Goal: Task Accomplishment & Management: Complete application form

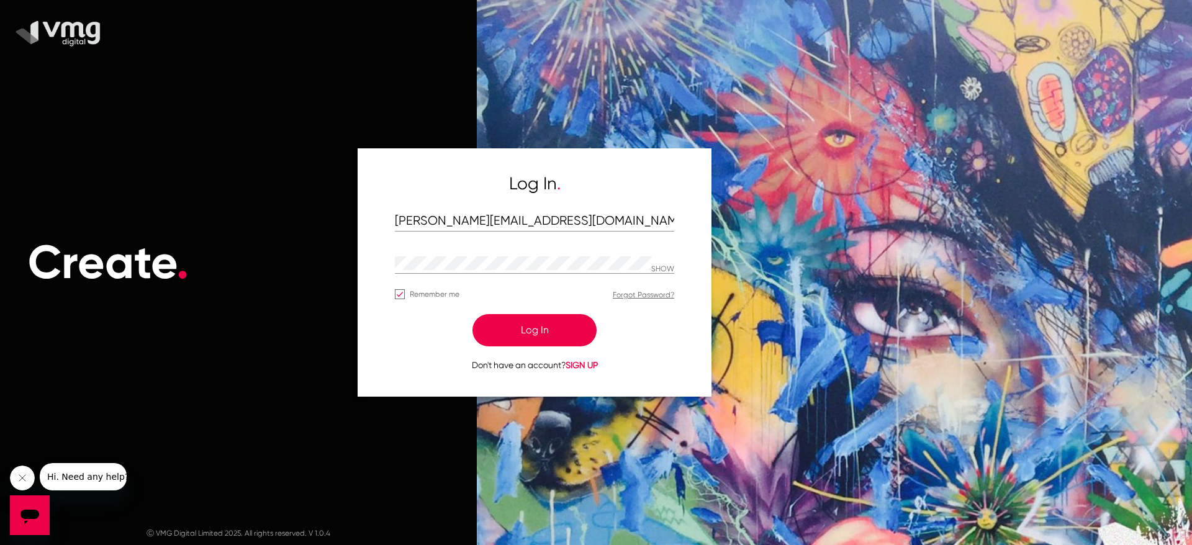
click at [496, 336] on button "Log In" at bounding box center [535, 330] width 124 height 32
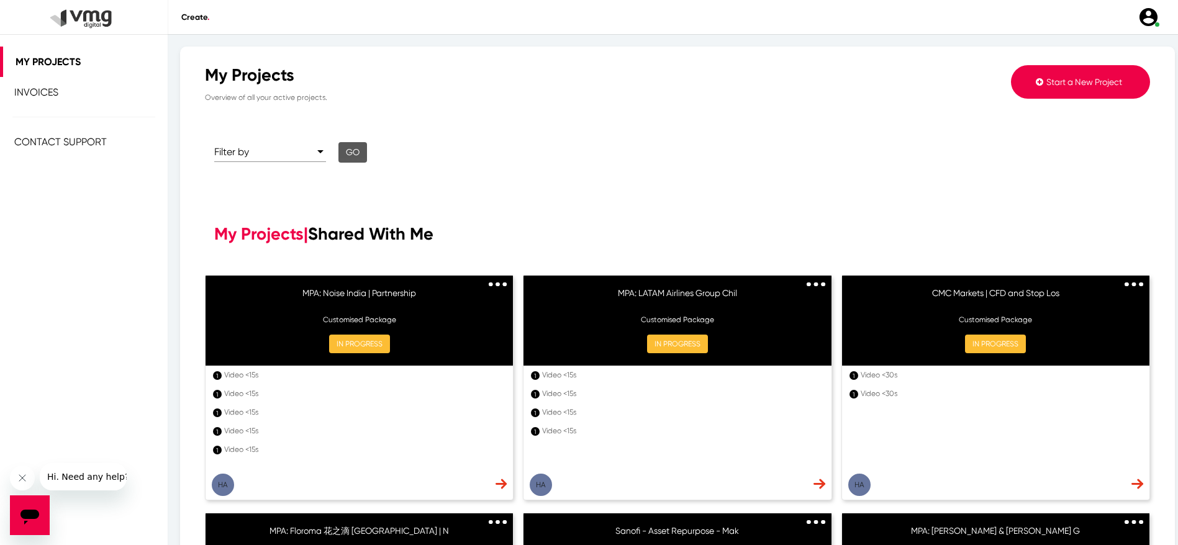
click at [1097, 79] on span "Start a New Project" at bounding box center [1084, 82] width 76 height 10
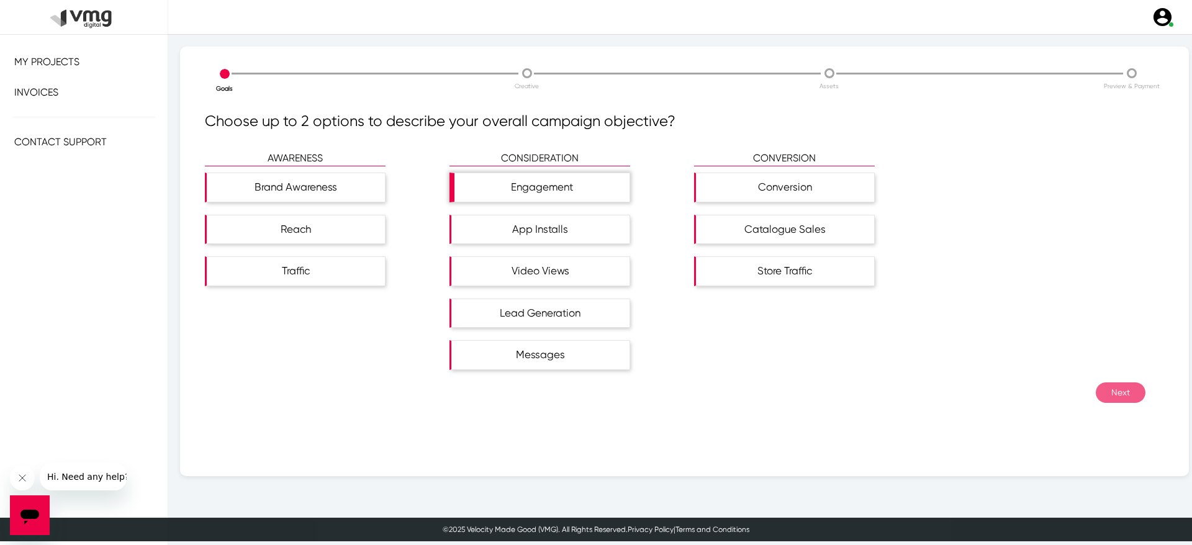
click at [515, 186] on div "Engagement" at bounding box center [542, 187] width 175 height 29
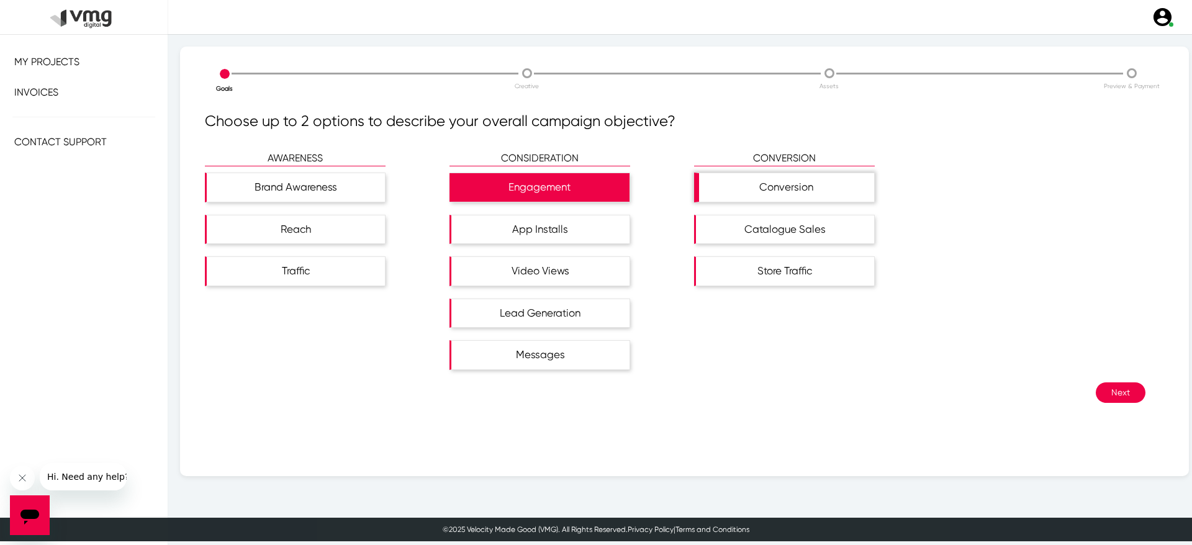
click at [826, 173] on div "Conversion" at bounding box center [784, 188] width 181 height 30
click at [1097, 382] on button "Next" at bounding box center [1121, 392] width 50 height 20
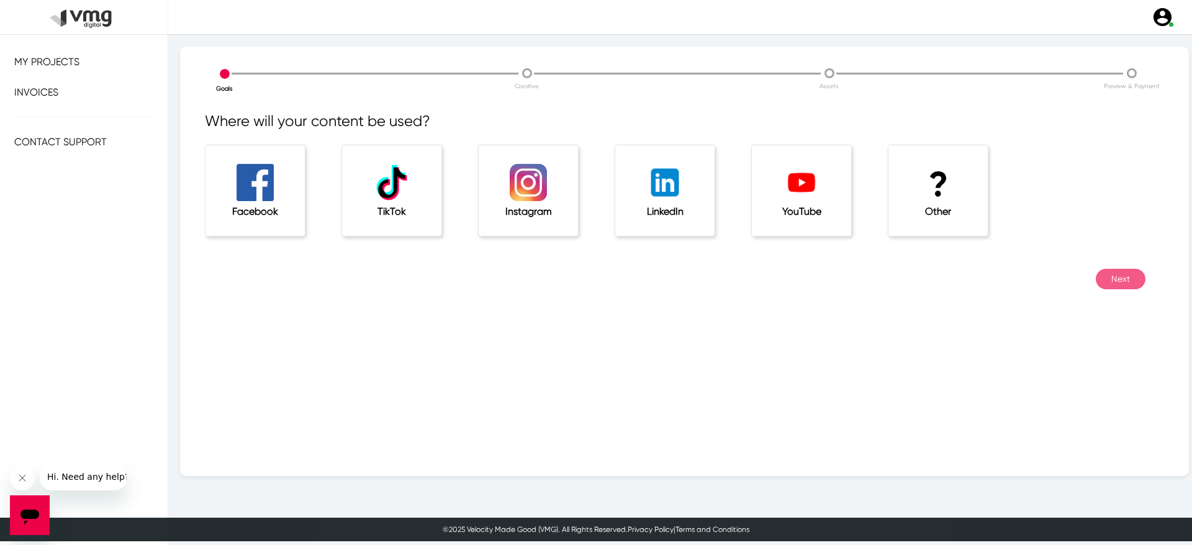
click at [550, 206] on h5 "Instagram" at bounding box center [529, 212] width 50 height 12
click at [247, 201] on img at bounding box center [255, 182] width 37 height 37
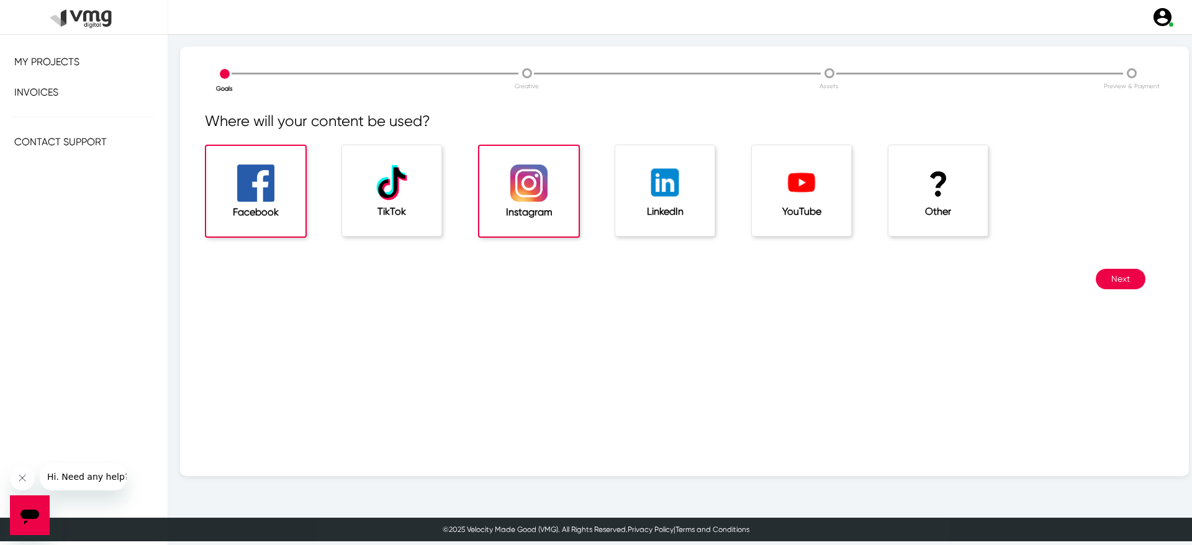
click at [1101, 276] on button "Next" at bounding box center [1121, 279] width 50 height 20
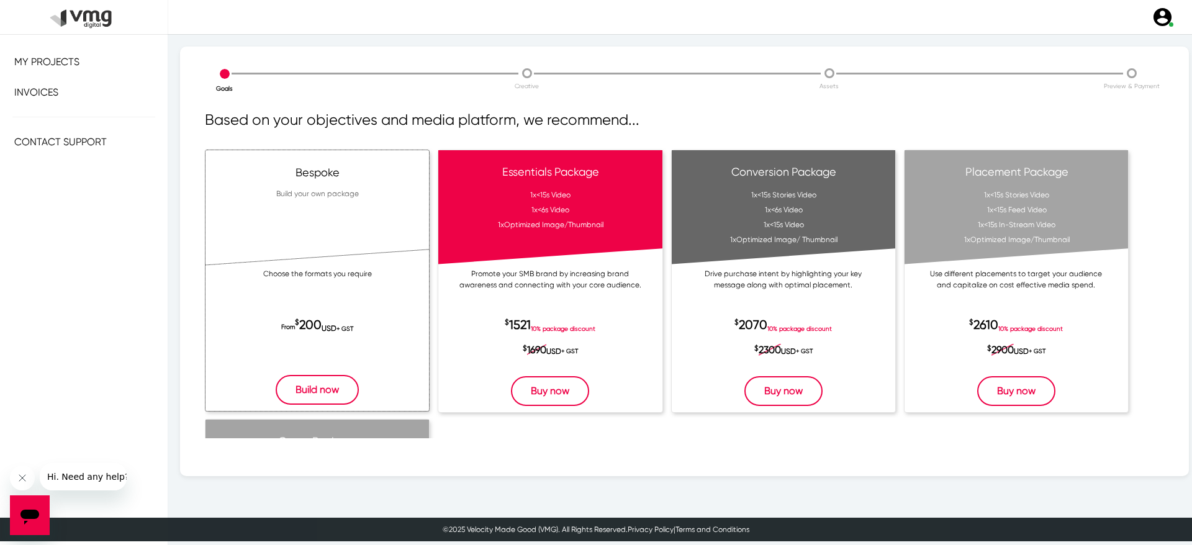
click at [279, 395] on button "Build now" at bounding box center [317, 390] width 83 height 30
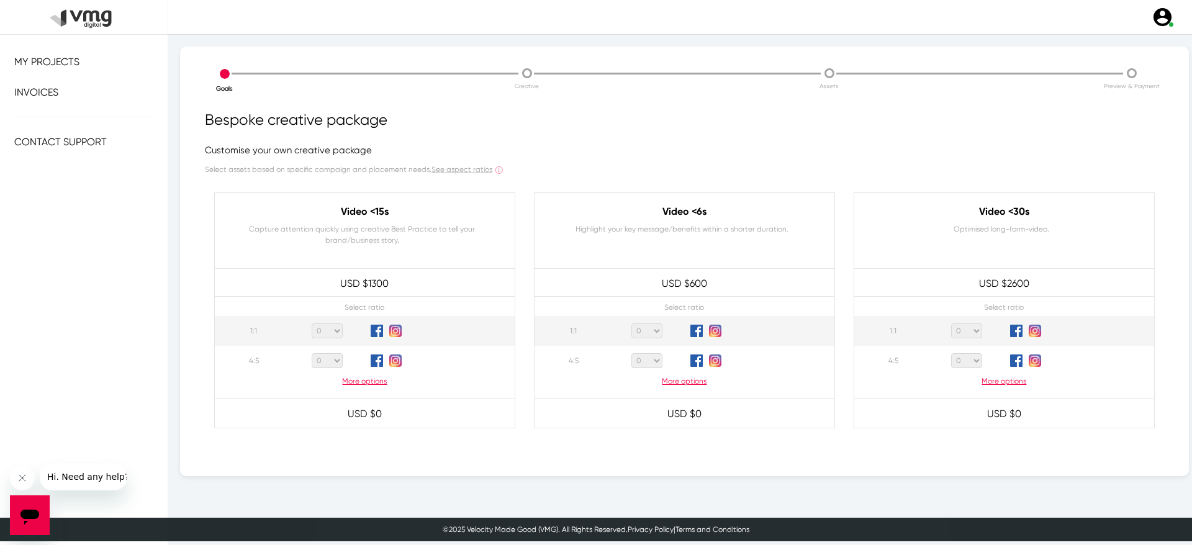
click at [354, 378] on p "More options" at bounding box center [365, 381] width 300 height 11
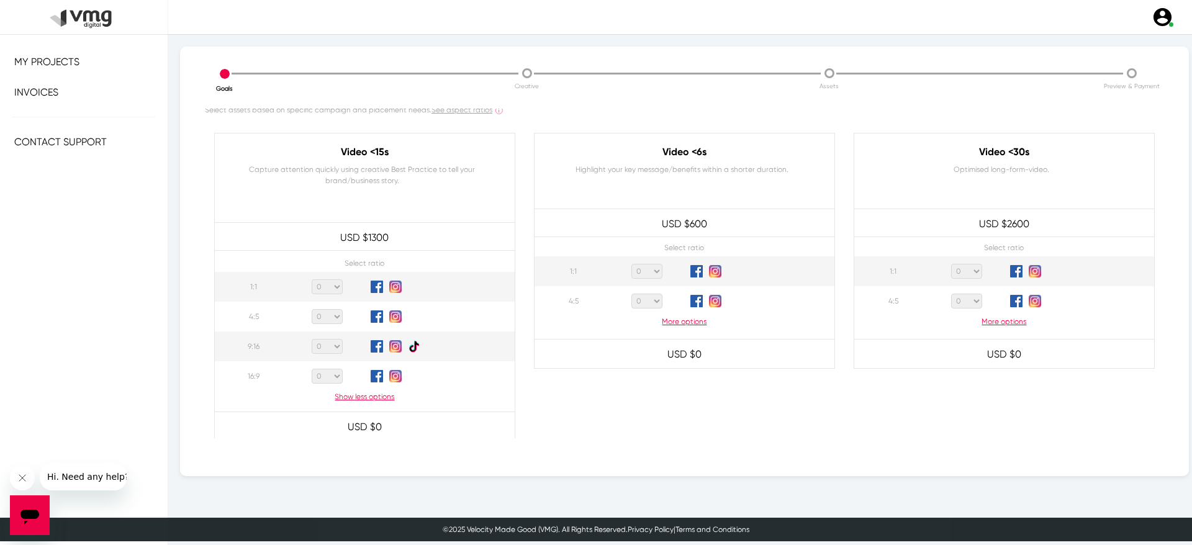
scroll to position [63, 0]
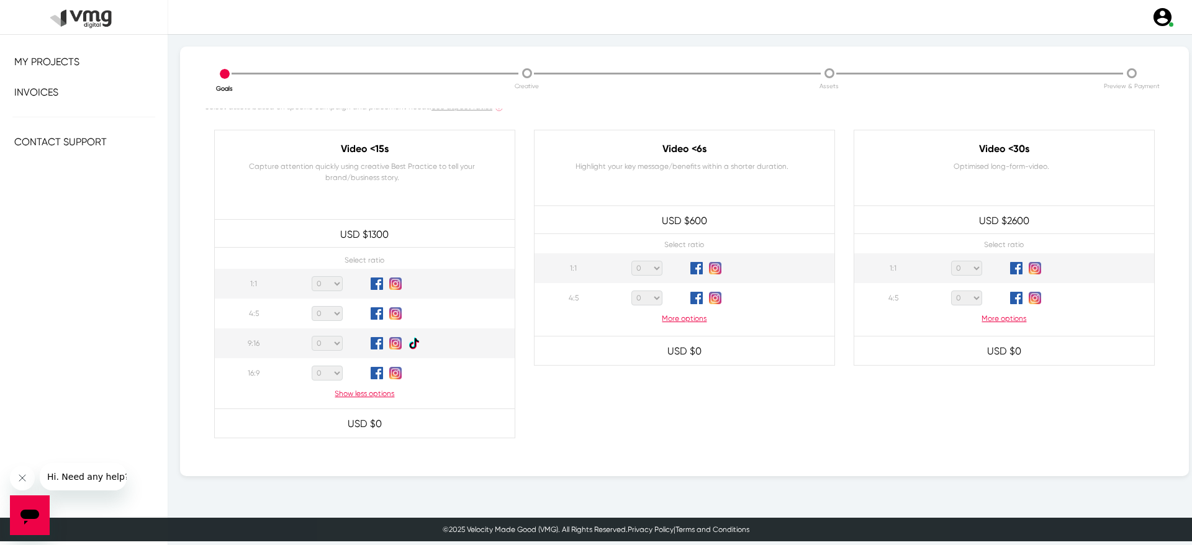
click at [327, 338] on select "0 1 2 3 4 5 6 7 8 9 10 11 12 13 14 15 16 17 18 19 20" at bounding box center [327, 343] width 31 height 15
select select "6"
click at [312, 336] on select "0 1 2 3 4 5 6 7 8 9 10 11 12 13 14 15 16 17 18 19 20" at bounding box center [327, 343] width 31 height 15
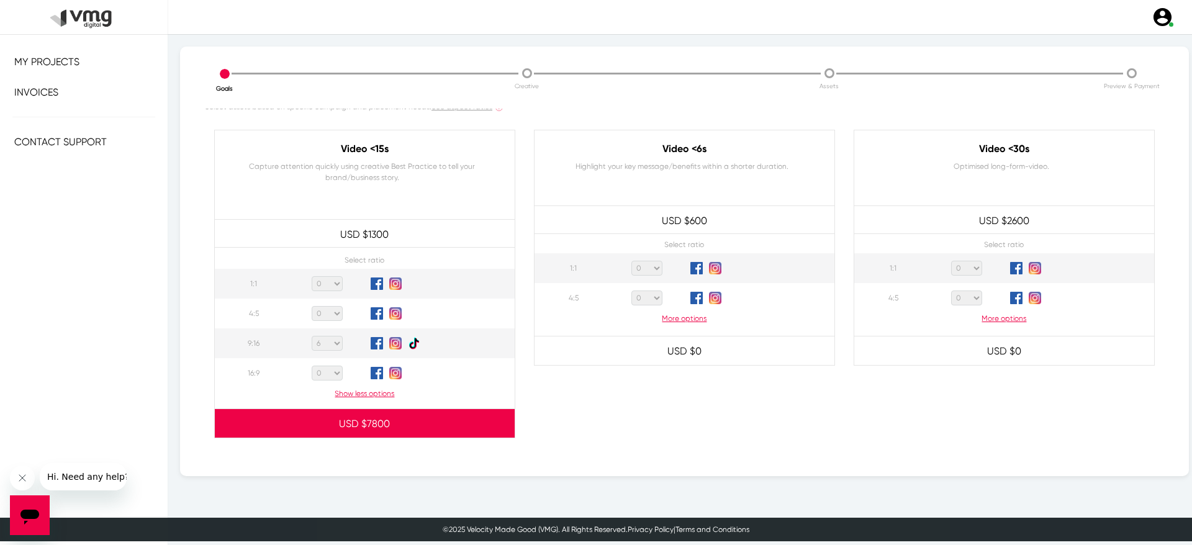
click at [694, 322] on p "More options" at bounding box center [685, 318] width 300 height 11
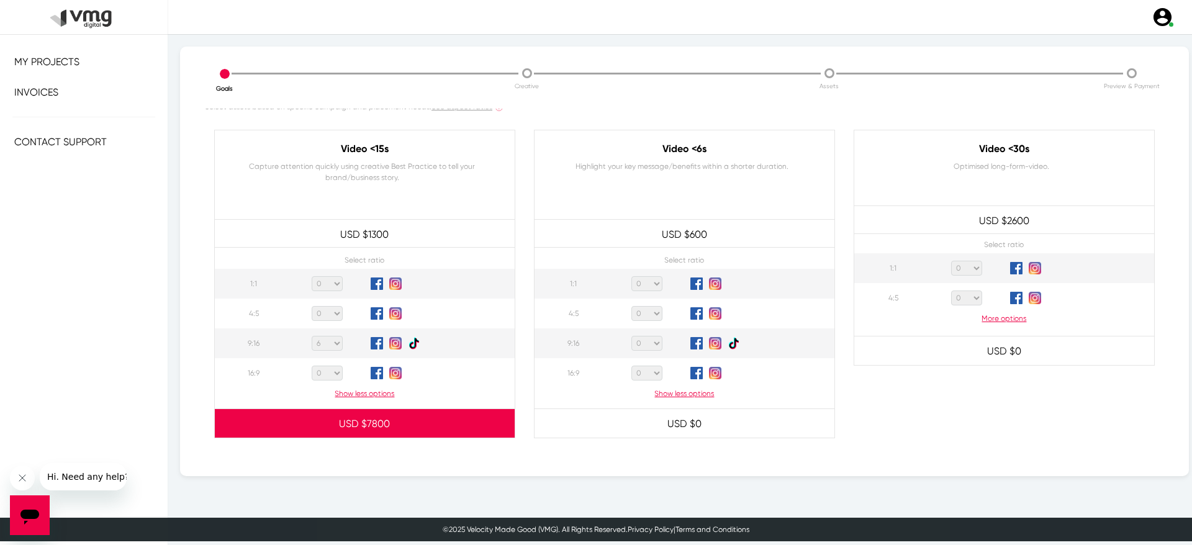
click at [647, 342] on select "0 1 2 3 4 5 6 7 8 9 10 11 12 13 14 15 16 17 18 19 20" at bounding box center [646, 343] width 31 height 15
select select "6"
click at [631, 336] on select "0 1 2 3 4 5 6 7 8 9 10 11 12 13 14 15 16 17 18 19 20" at bounding box center [646, 343] width 31 height 15
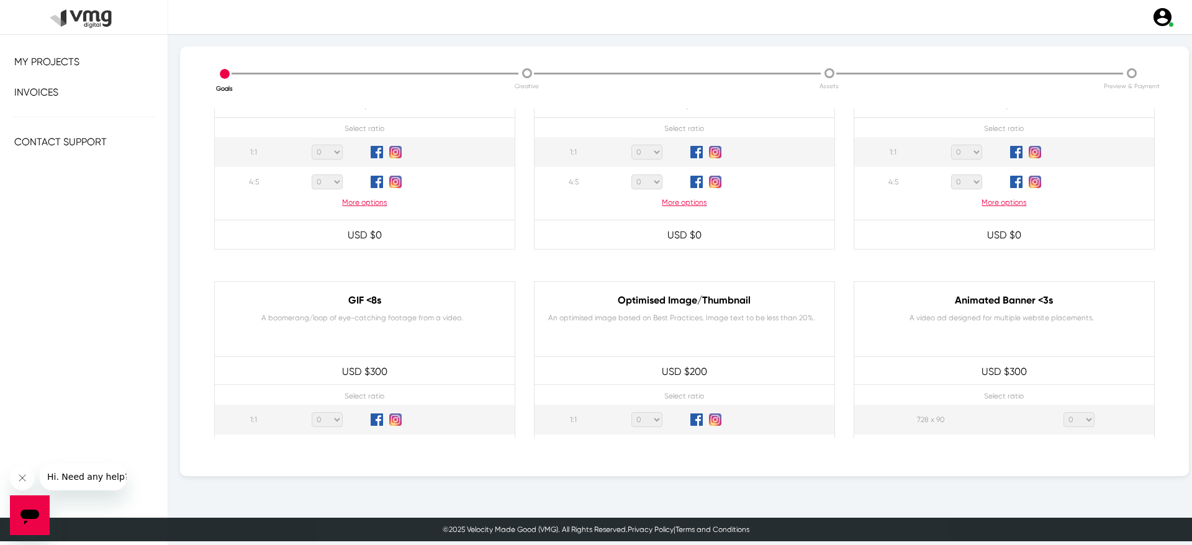
scroll to position [584, 0]
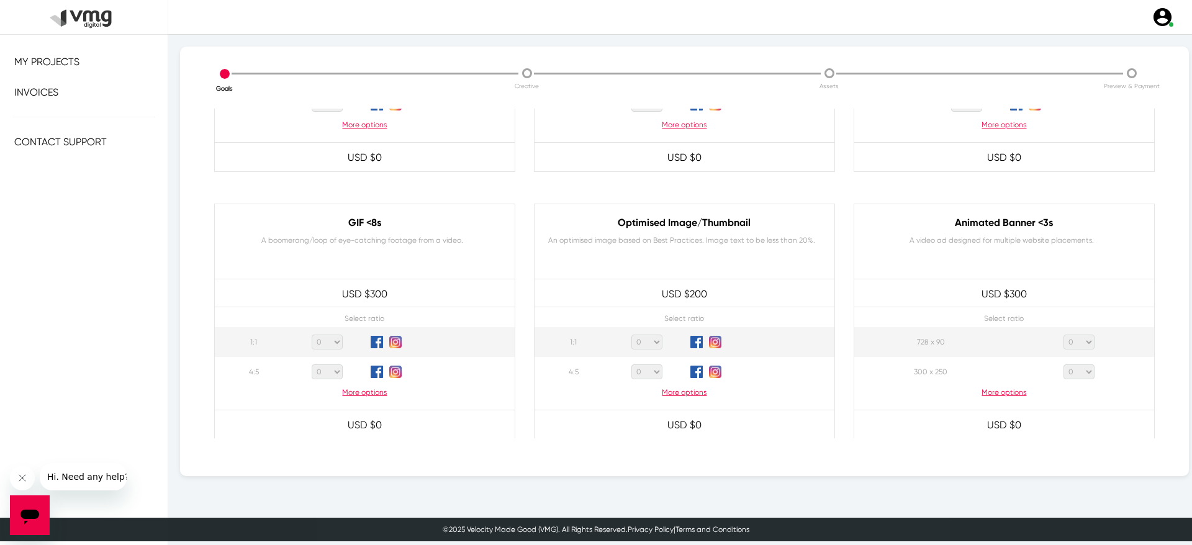
click at [668, 388] on p "More options" at bounding box center [685, 392] width 300 height 11
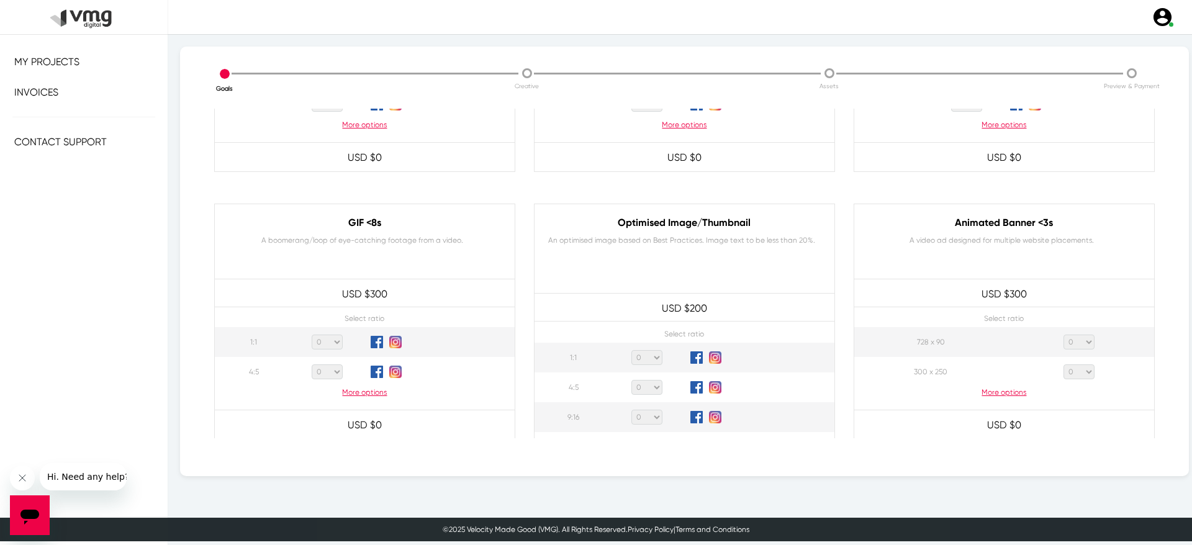
click at [653, 387] on select "0 1 2 3 4 5 6 7 8 9 10 11 12 13 14 15 16 17 18 19 20" at bounding box center [646, 387] width 31 height 15
select select "2"
click at [631, 380] on select "0 1 2 3 4 5 6 7 8 9 10 11 12 13 14 15 16 17 18 19 20" at bounding box center [646, 387] width 31 height 15
click at [639, 417] on select "0 1 2 3 4 5 6 7 8 9 10 11 12 13 14 15 16 17 18 19 20" at bounding box center [646, 417] width 31 height 15
select select "2"
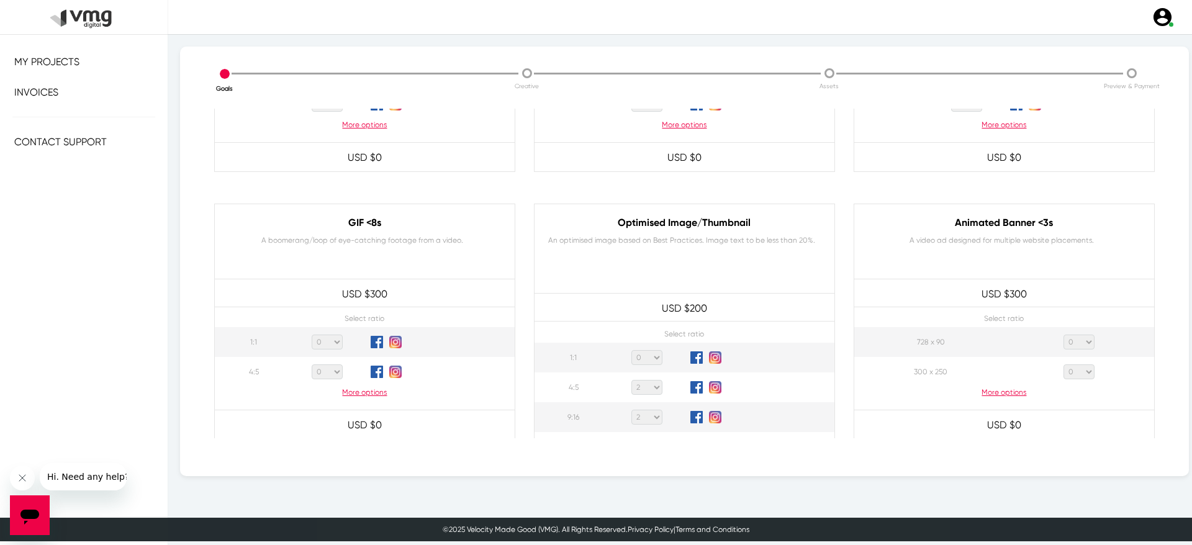
click at [631, 410] on select "0 1 2 3 4 5 6 7 8 9 10 11 12 13 14 15 16 17 18 19 20" at bounding box center [646, 417] width 31 height 15
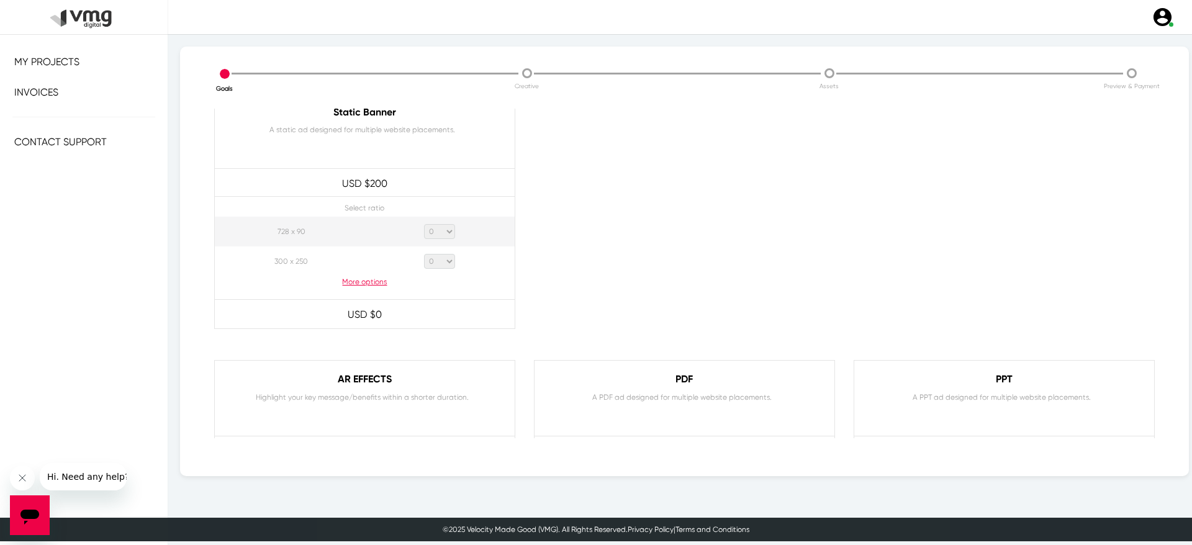
scroll to position [1250, 0]
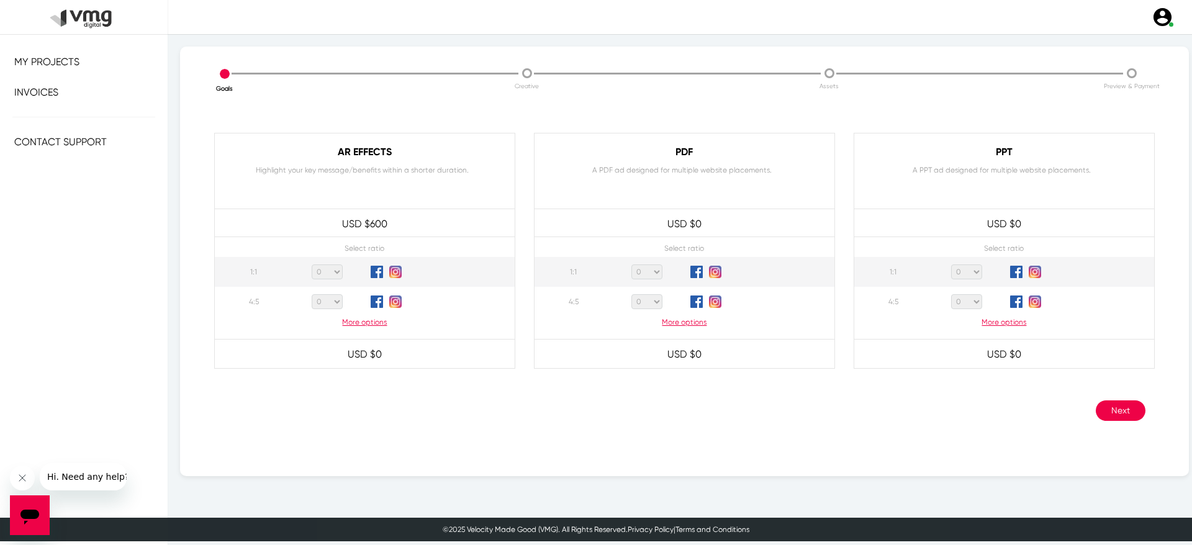
click at [1096, 412] on button "Next" at bounding box center [1121, 411] width 50 height 20
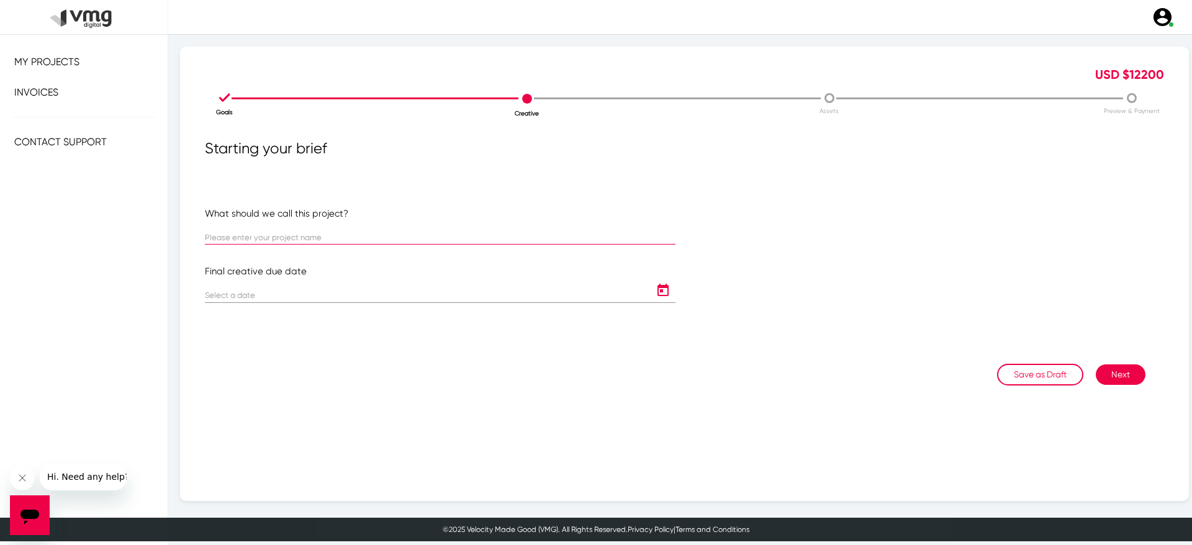
click at [392, 237] on input "text" at bounding box center [440, 237] width 471 height 9
paste input "MPA: Lenovo Singapore | Partnership Ads Tier 2"
drag, startPoint x: 204, startPoint y: 237, endPoint x: 397, endPoint y: 227, distance: 193.4
click at [397, 227] on div "What should we call this project? MPA: Lenovo Singapore | Partnership Ads Tier …" at bounding box center [440, 285] width 489 height 157
click at [397, 227] on div "MPA: Lenovo Singapore | Partnership Ads Tier 2" at bounding box center [440, 232] width 471 height 24
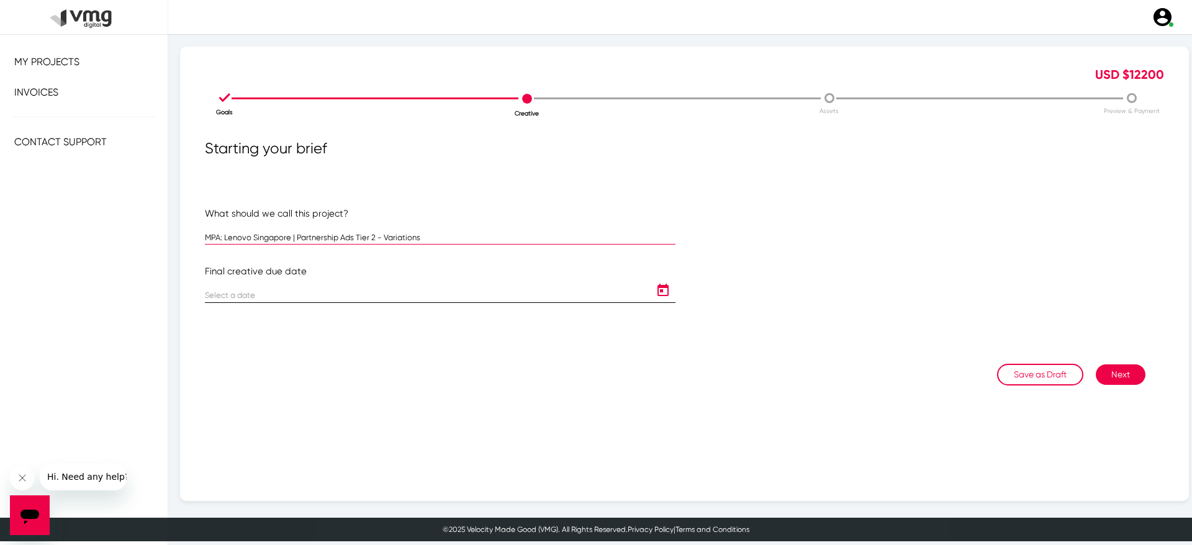
type input "MPA: Lenovo Singapore | Partnership Ads Tier 2 - Variations"
click at [654, 294] on icon "Open calendar" at bounding box center [663, 290] width 20 height 15
click at [374, 327] on button "Next month" at bounding box center [373, 329] width 25 height 25
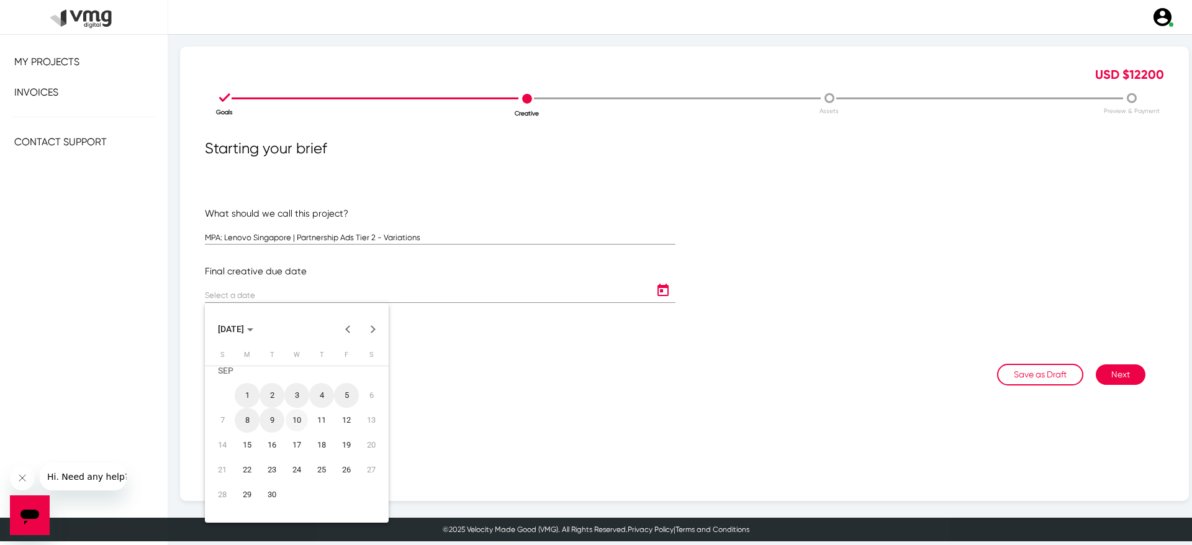
click at [301, 415] on div "10" at bounding box center [297, 420] width 22 height 22
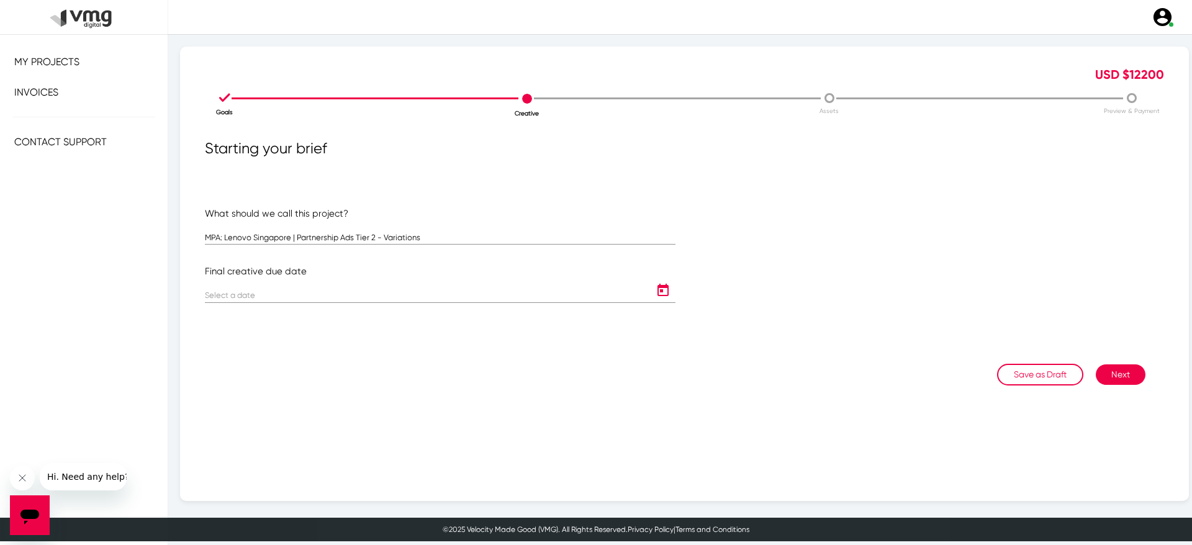
type input "[DATE]"
click at [1122, 378] on button "Next" at bounding box center [1121, 374] width 50 height 20
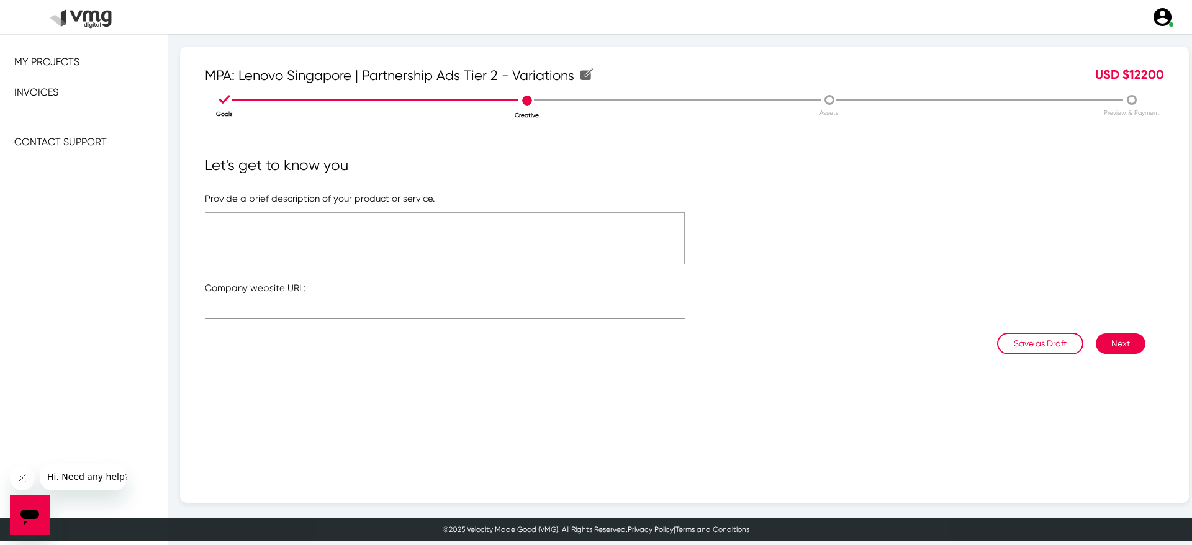
click at [420, 248] on textarea at bounding box center [445, 238] width 480 height 52
type textarea "Please see attached files"
click at [313, 314] on input "text" at bounding box center [445, 311] width 480 height 9
paste input "[URL][DOMAIN_NAME]"
type input "[URL][DOMAIN_NAME]"
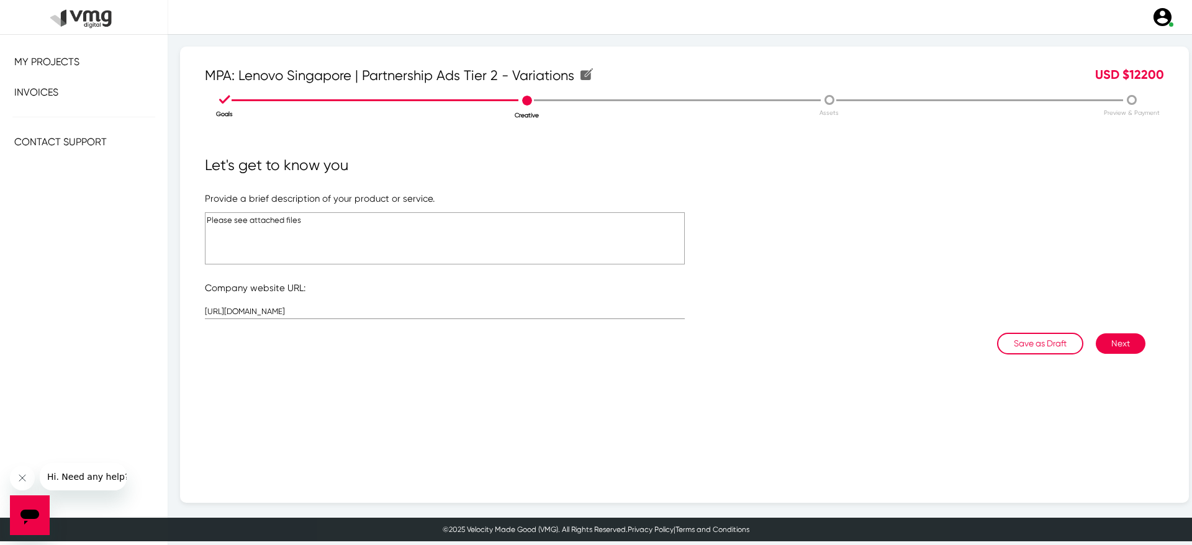
click at [1095, 331] on form "Provide a brief description of your product or service. Please see attached fil…" at bounding box center [684, 262] width 959 height 141
click at [1101, 340] on button "Next" at bounding box center [1121, 343] width 50 height 20
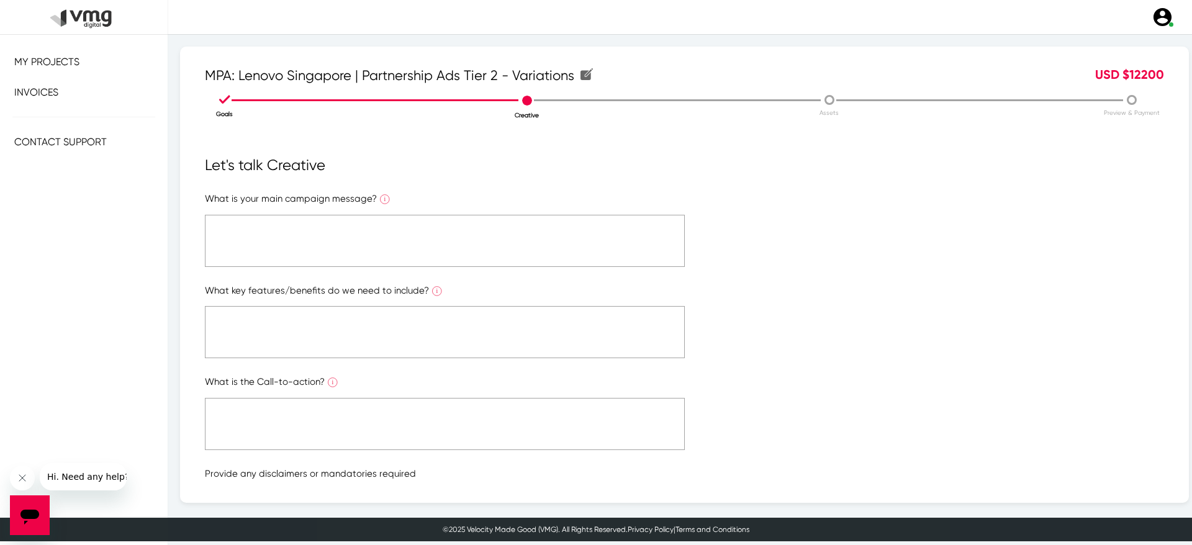
click at [572, 252] on textarea at bounding box center [445, 241] width 480 height 52
type textarea "Please see attached files"
click at [392, 342] on textarea at bounding box center [445, 332] width 480 height 52
paste textarea "Please see attached files"
type textarea "Please see attached files"
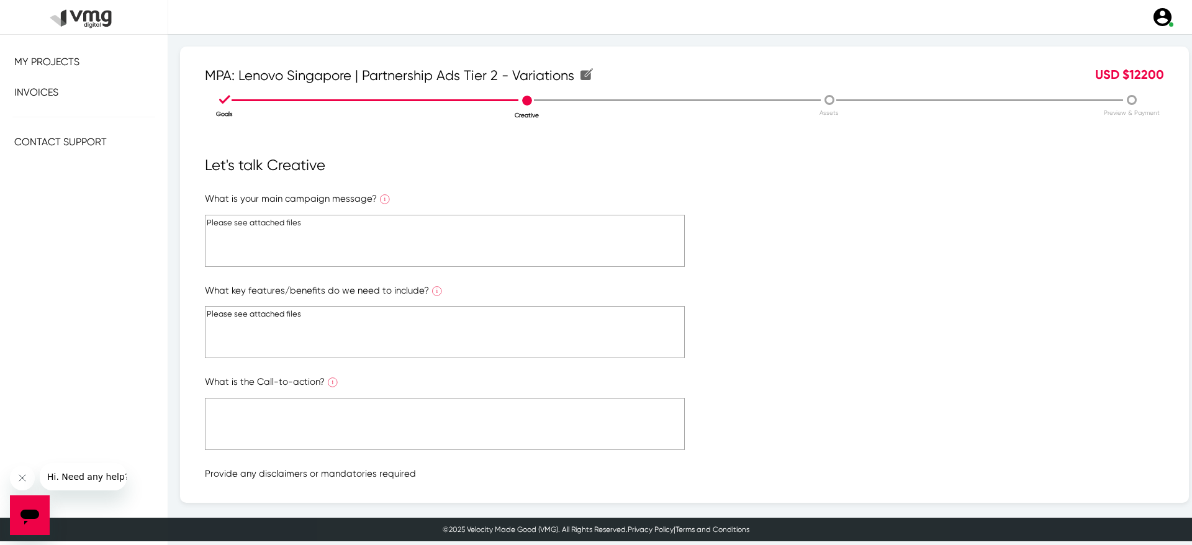
click at [338, 410] on textarea at bounding box center [445, 424] width 480 height 52
paste textarea "Please see attached files"
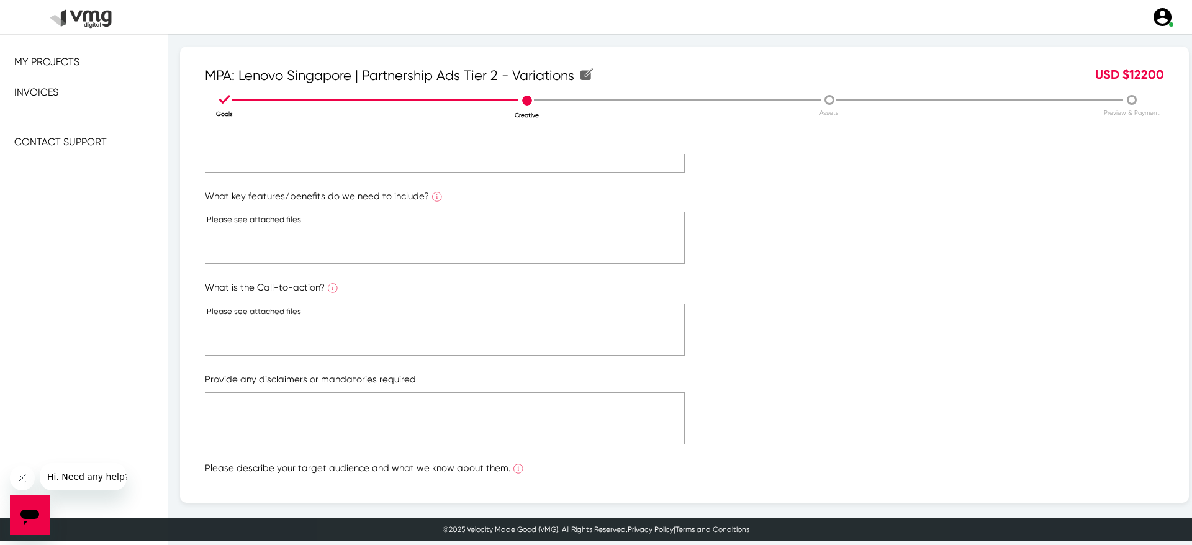
scroll to position [95, 0]
type textarea "Please see attached files"
click at [324, 433] on textarea at bounding box center [445, 418] width 480 height 52
paste textarea "Please see attached files"
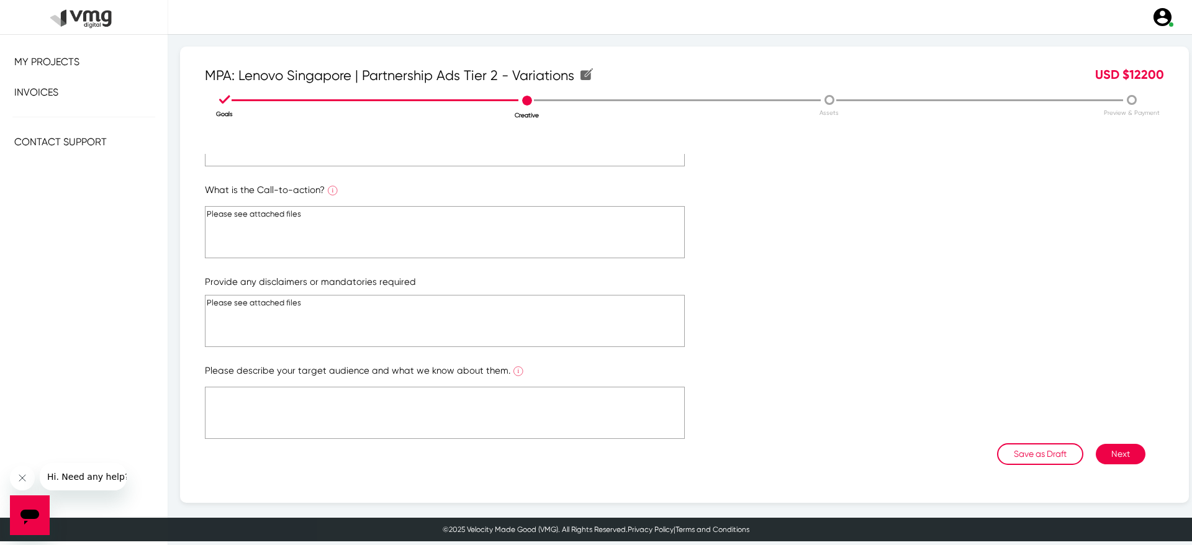
type textarea "Please see attached files"
click at [327, 425] on textarea at bounding box center [445, 413] width 480 height 52
paste textarea "Please see attached files"
type textarea "Please see attached files"
click at [1096, 455] on button "Next" at bounding box center [1121, 454] width 50 height 20
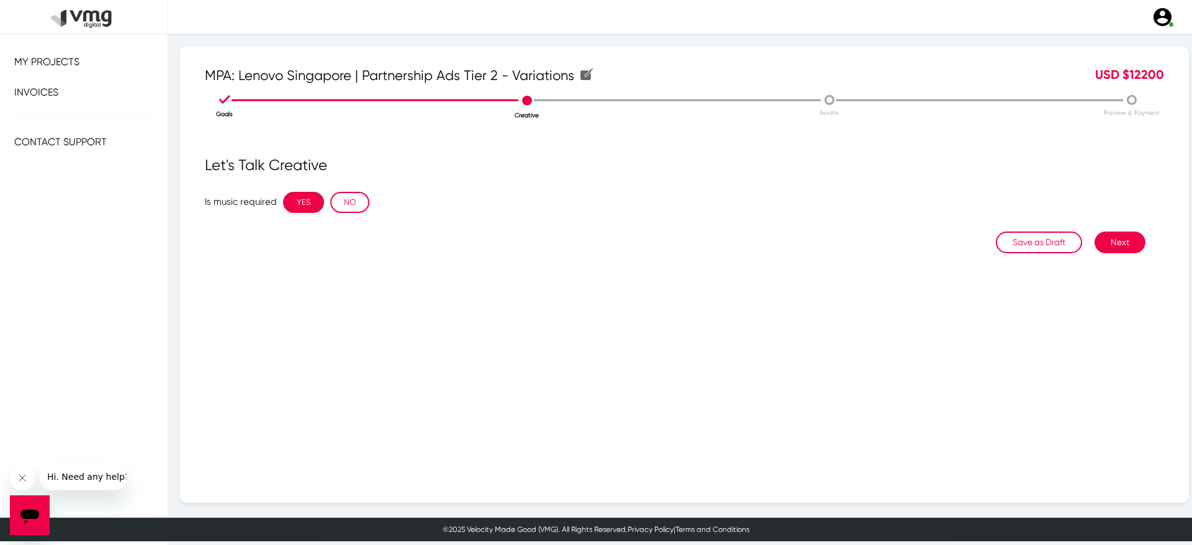
click at [312, 194] on button "YES" at bounding box center [303, 202] width 41 height 21
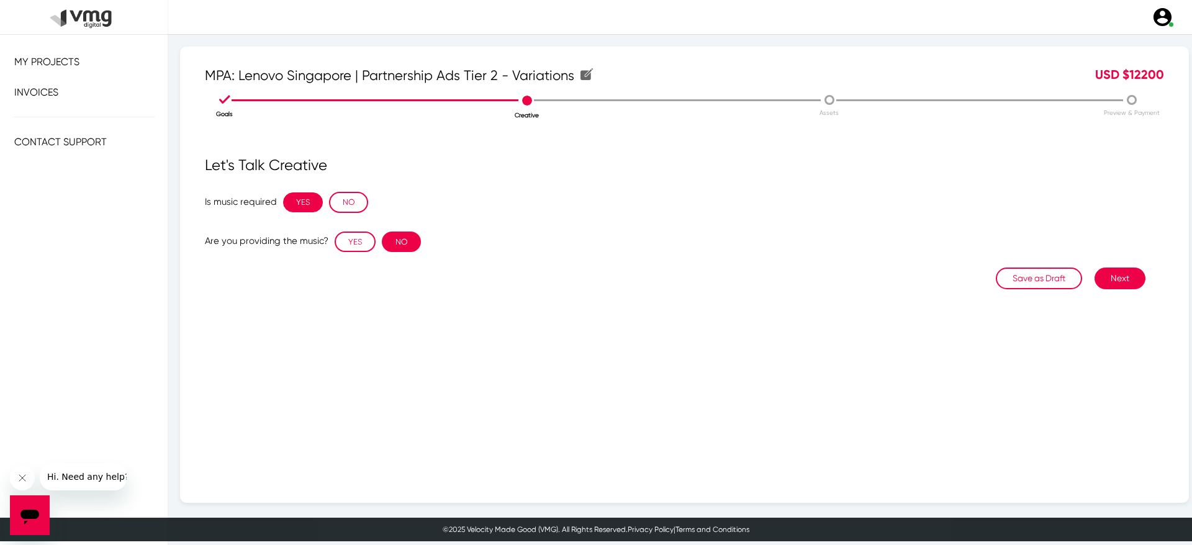
click at [404, 240] on button "NO" at bounding box center [401, 242] width 39 height 21
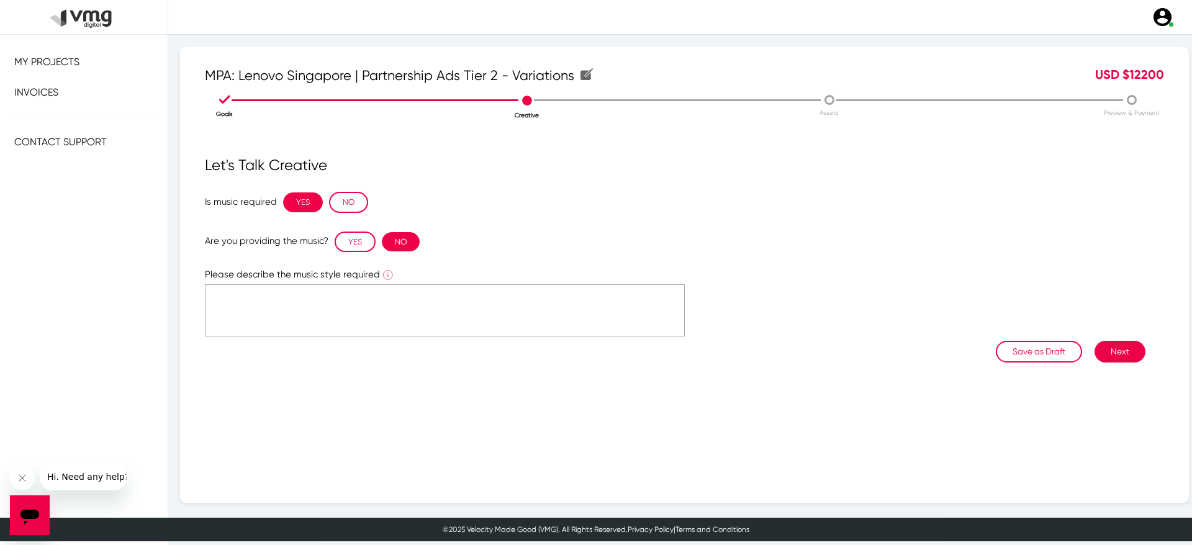
click at [381, 292] on textarea at bounding box center [445, 310] width 480 height 52
type textarea "Y"
type textarea "You can use any that would fit the creator videos cutdowns"
click at [1118, 356] on button "Next" at bounding box center [1120, 352] width 51 height 22
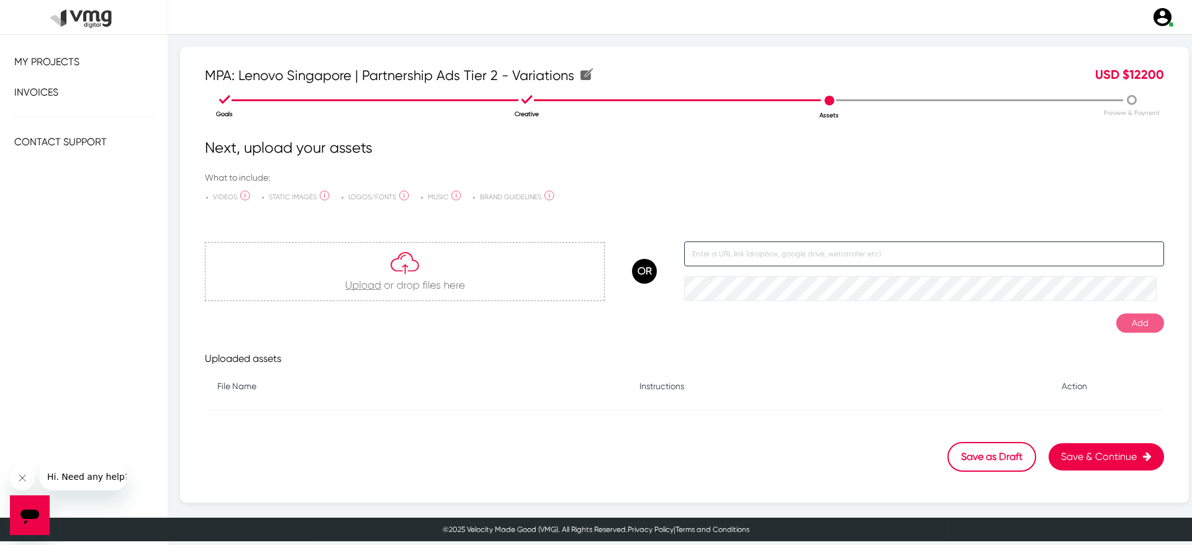
click at [766, 243] on input "text" at bounding box center [924, 254] width 480 height 25
paste input "[URL][DOMAIN_NAME]"
type input "[URL][DOMAIN_NAME]"
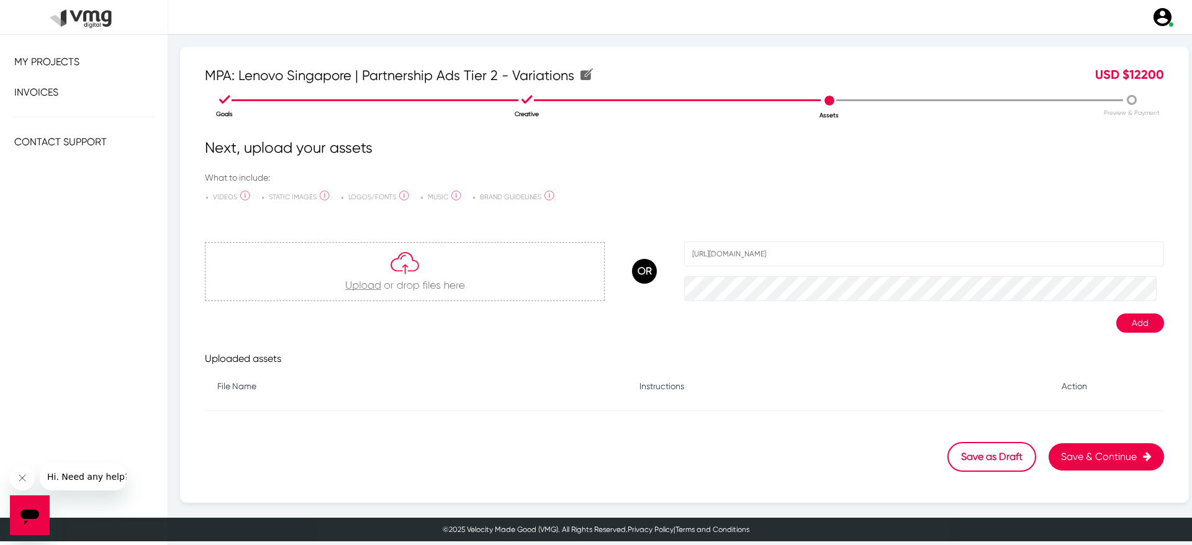
click at [1131, 314] on button "Add" at bounding box center [1140, 323] width 48 height 19
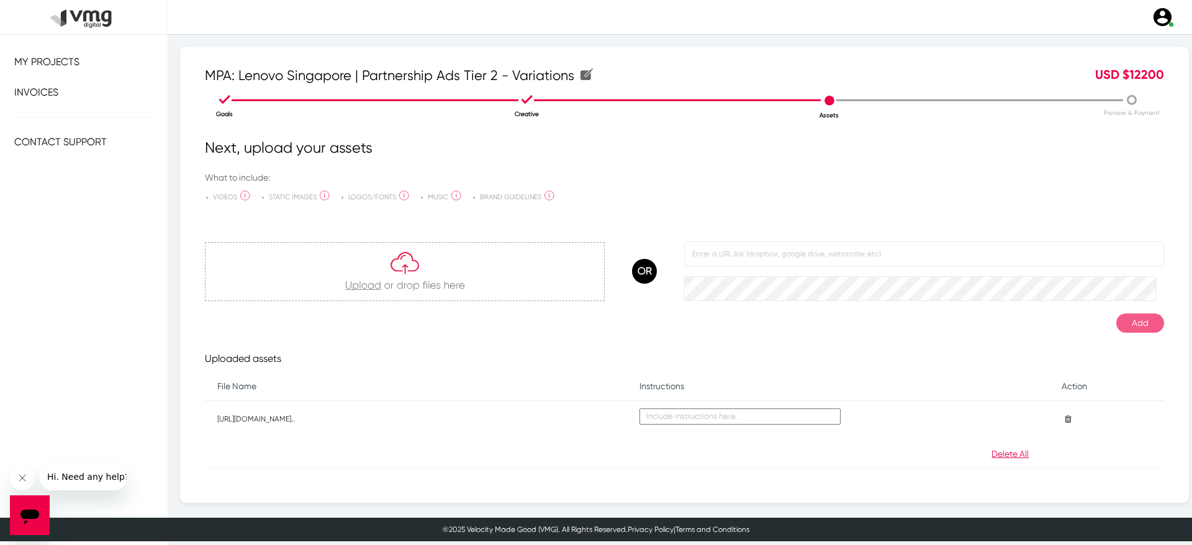
click at [682, 414] on textarea at bounding box center [740, 417] width 201 height 16
click at [750, 412] on textarea "Main Guide and Directions for Variations" at bounding box center [740, 417] width 201 height 16
type textarea "Main Guide and Directions for the Variations"
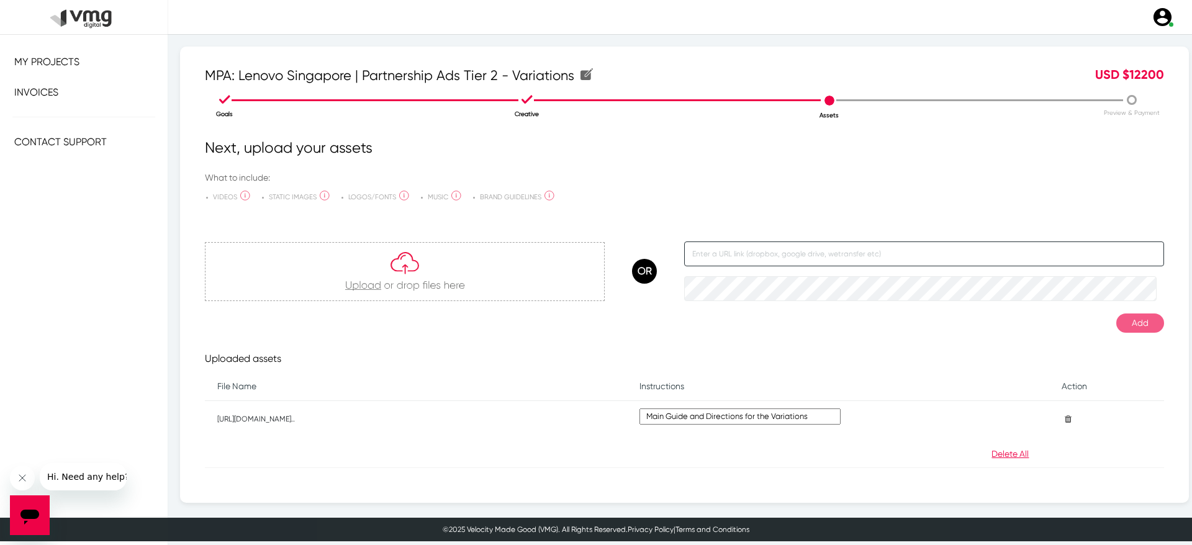
click at [815, 261] on input "text" at bounding box center [924, 254] width 480 height 25
click at [815, 261] on input "B" at bounding box center [924, 254] width 480 height 25
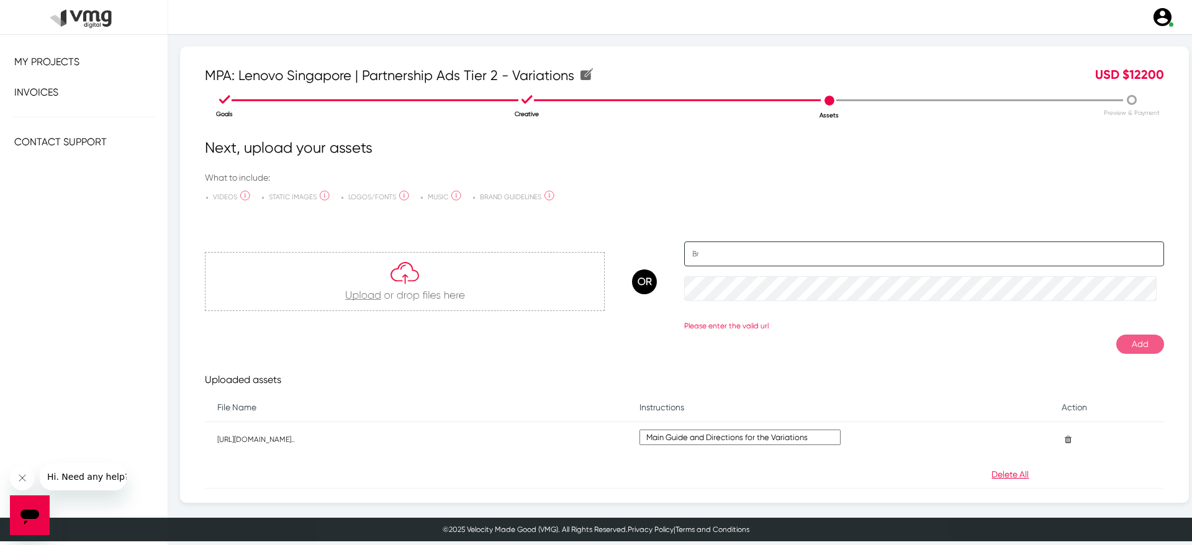
type input "B"
paste input "[URL][DOMAIN_NAME]"
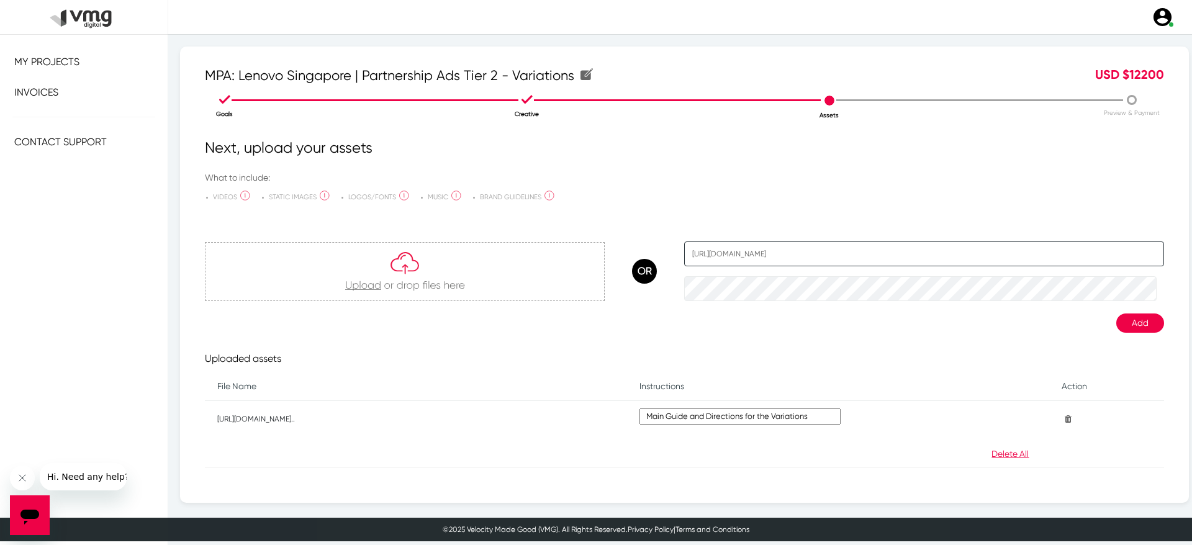
type input "[URL][DOMAIN_NAME]"
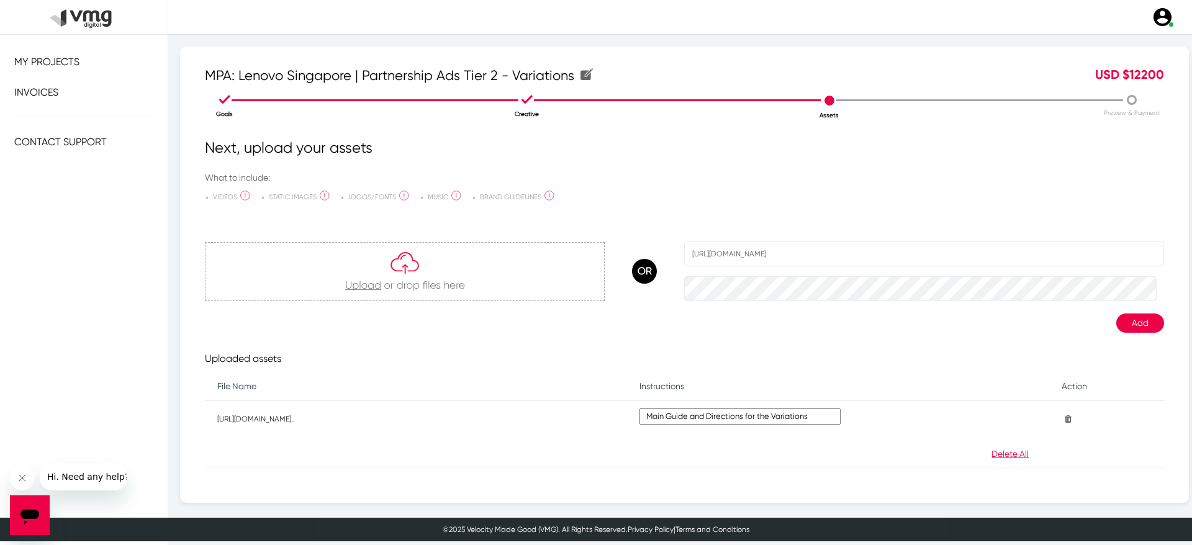
click at [1125, 323] on button "Add" at bounding box center [1140, 323] width 48 height 19
click at [689, 448] on textarea at bounding box center [740, 453] width 201 height 16
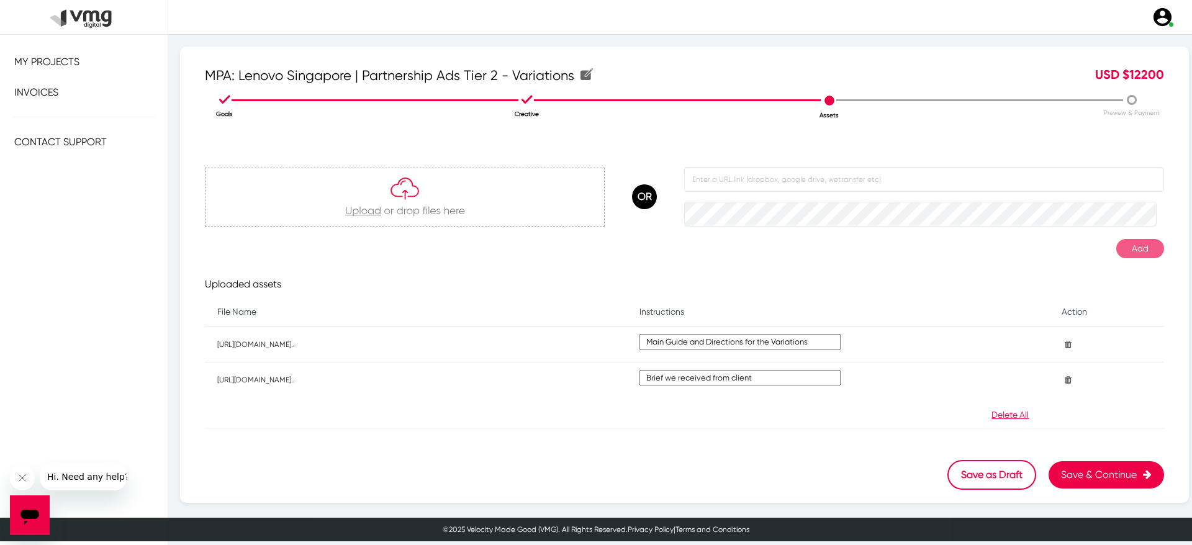
type textarea "Brief we received from client"
click at [538, 182] on div at bounding box center [405, 197] width 399 height 58
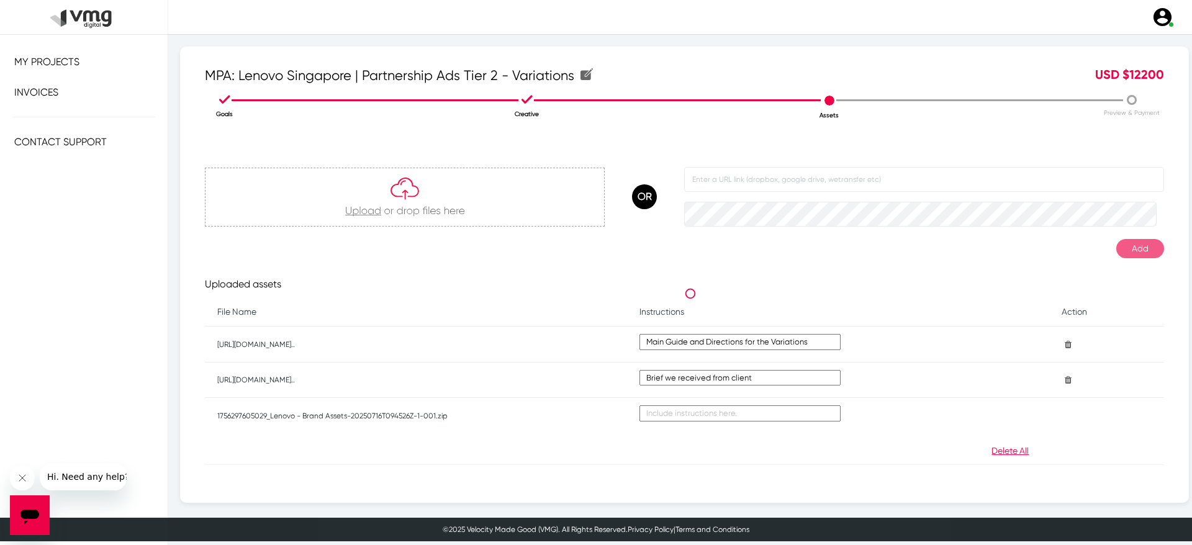
click at [737, 410] on textarea at bounding box center [740, 413] width 201 height 16
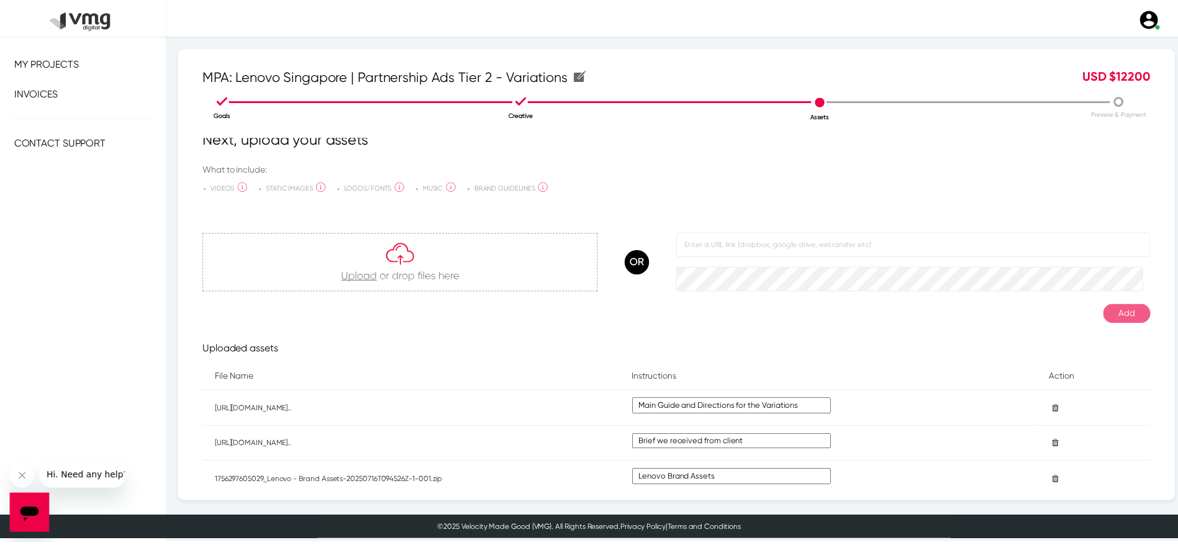
scroll to position [110, 0]
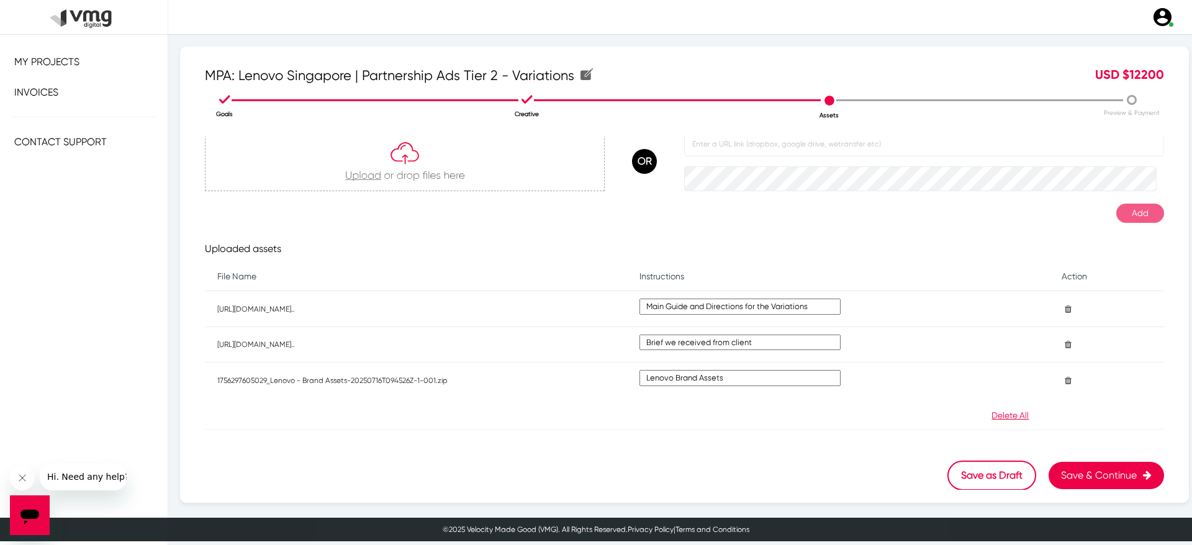
type textarea "Lenovo Brand Assets"
click at [1096, 476] on button "Save & Continue" at bounding box center [1106, 475] width 115 height 27
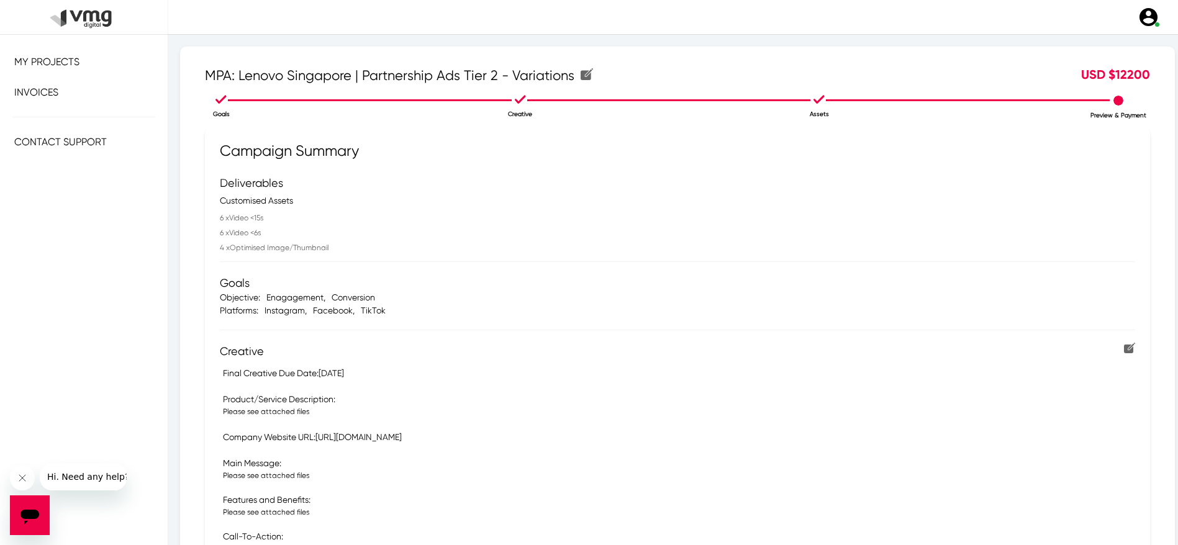
click at [221, 106] on li "Goals" at bounding box center [221, 105] width 298 height 27
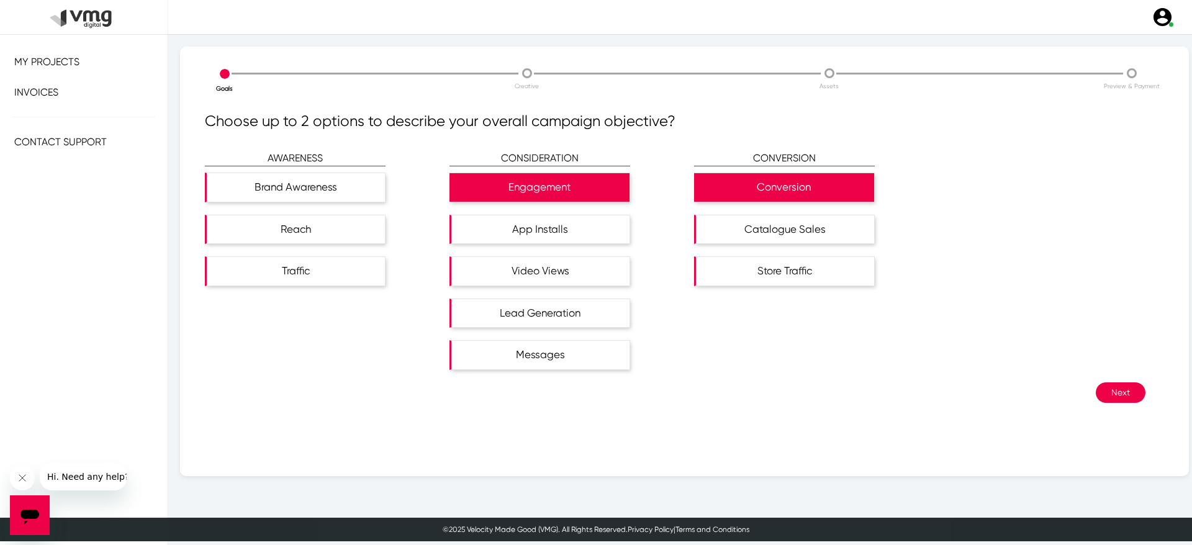
click at [1112, 387] on button "Next" at bounding box center [1121, 392] width 50 height 20
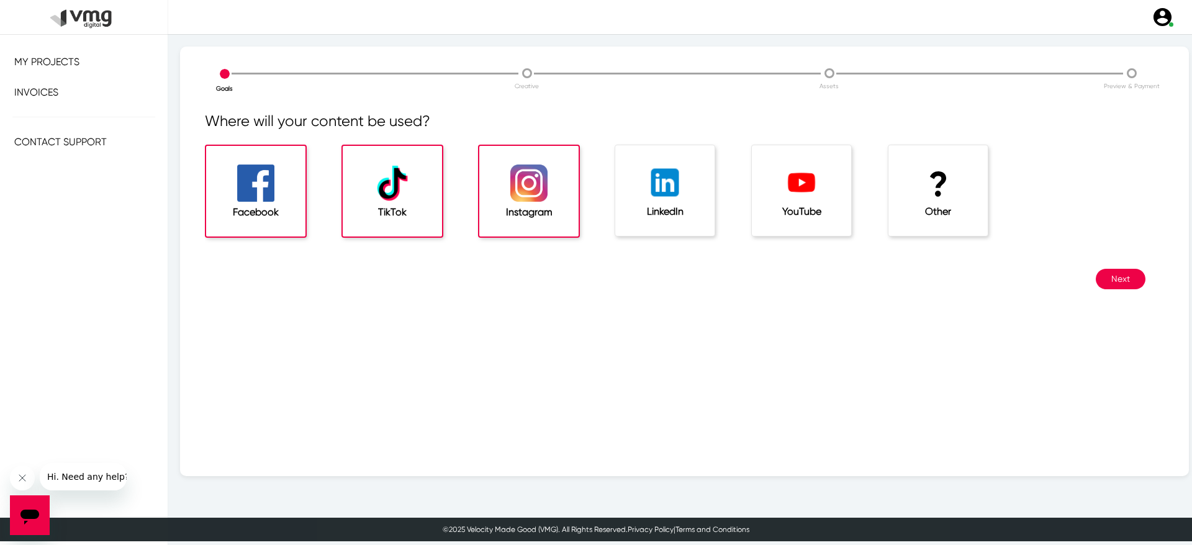
click at [351, 176] on div "TikTok" at bounding box center [392, 191] width 99 height 91
click at [1119, 71] on li "Preview & Payment" at bounding box center [1132, 77] width 302 height 25
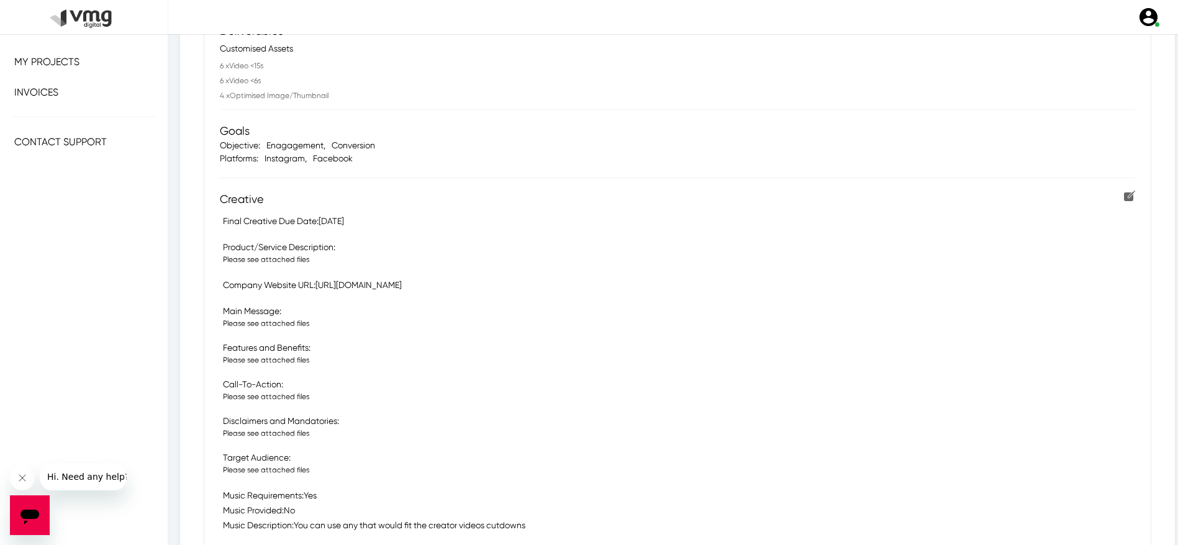
scroll to position [450, 0]
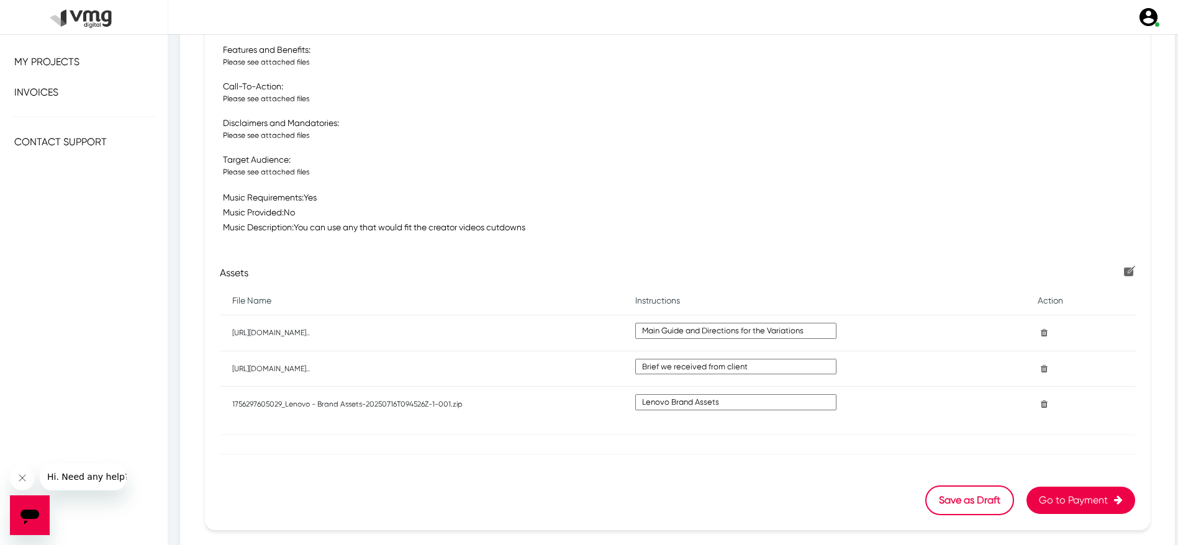
click at [1059, 504] on button "Go to Payment" at bounding box center [1080, 500] width 109 height 27
